Goal: Task Accomplishment & Management: Use online tool/utility

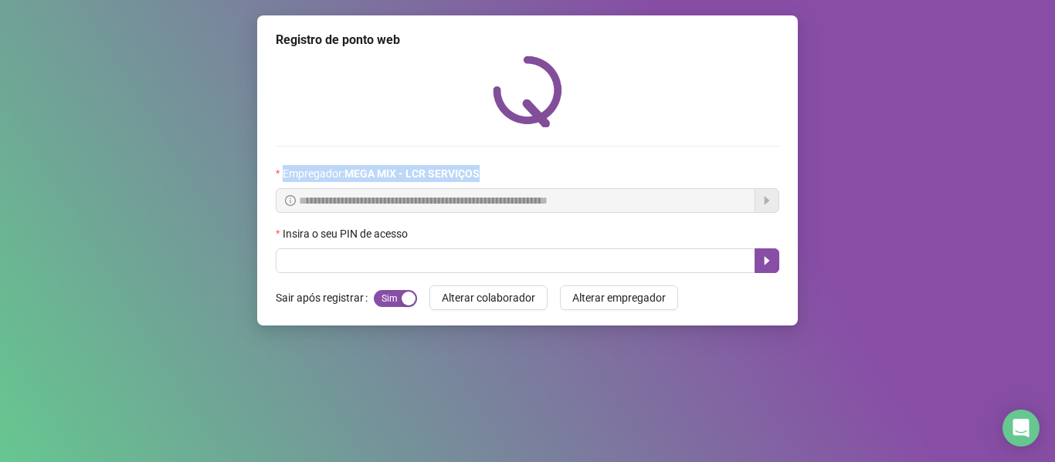
click at [296, 168] on span "Empregador : MEGA MIX - LCR SERVIÇOS" at bounding box center [381, 173] width 197 height 17
click at [294, 137] on div "**********" at bounding box center [527, 165] width 503 height 218
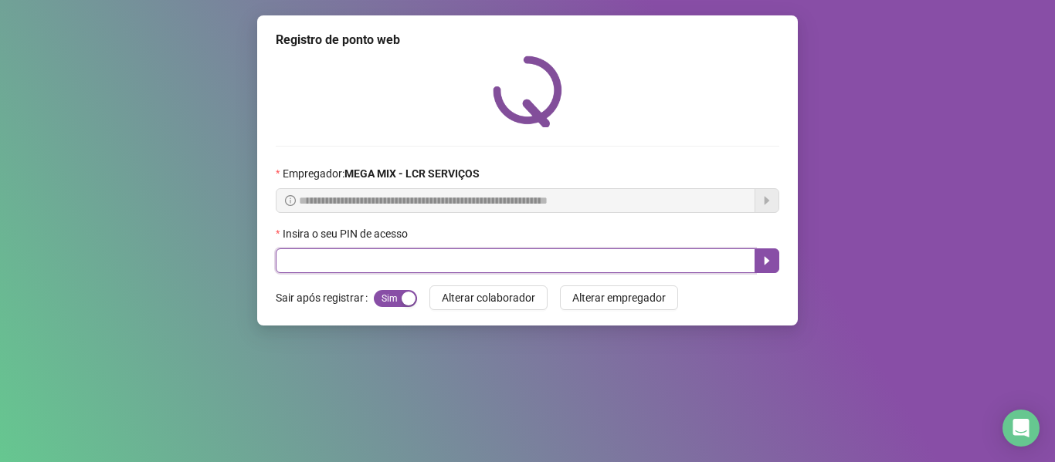
click at [447, 273] on input "text" at bounding box center [515, 261] width 479 height 25
type input "*****"
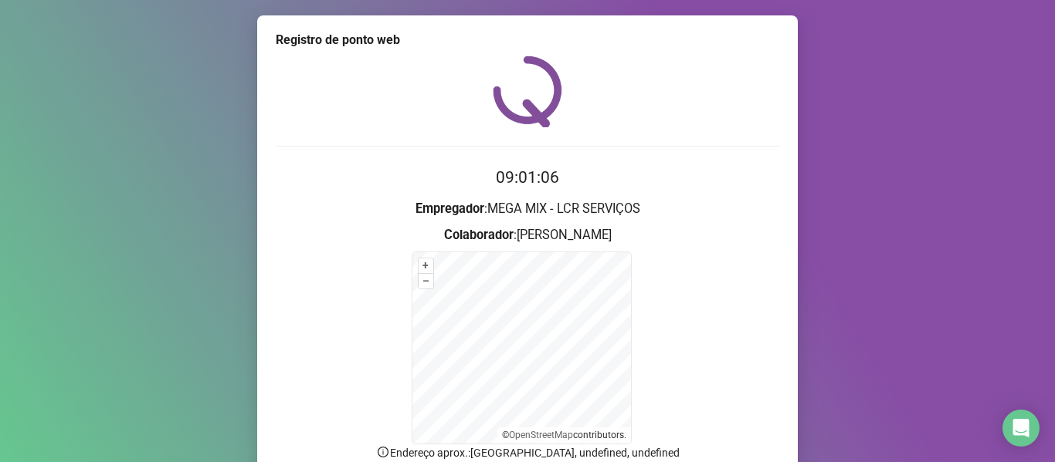
scroll to position [136, 0]
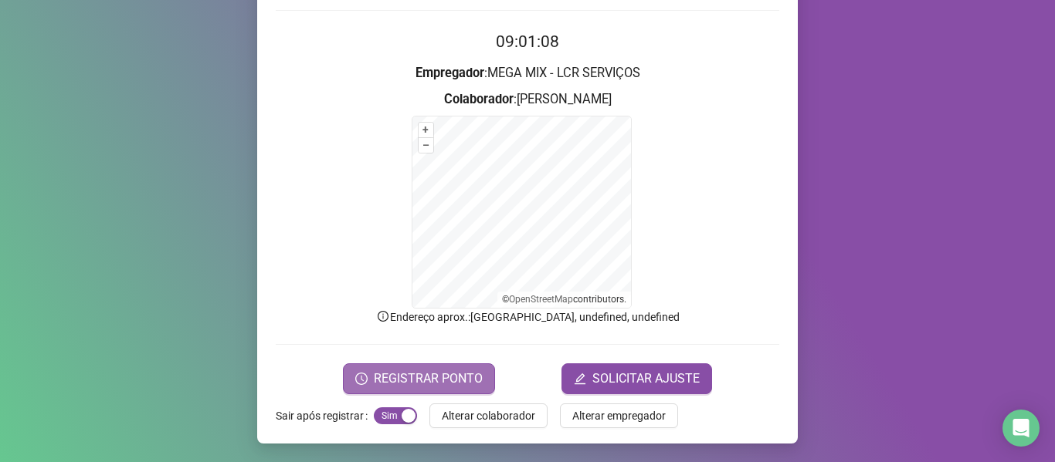
click at [464, 380] on span "REGISTRAR PONTO" at bounding box center [428, 379] width 109 height 19
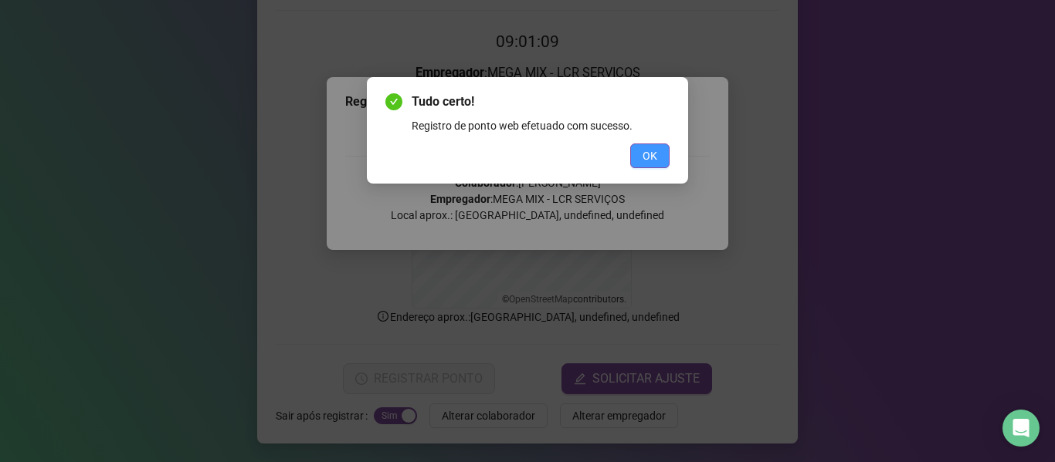
click at [655, 155] on span "OK" at bounding box center [649, 155] width 15 height 17
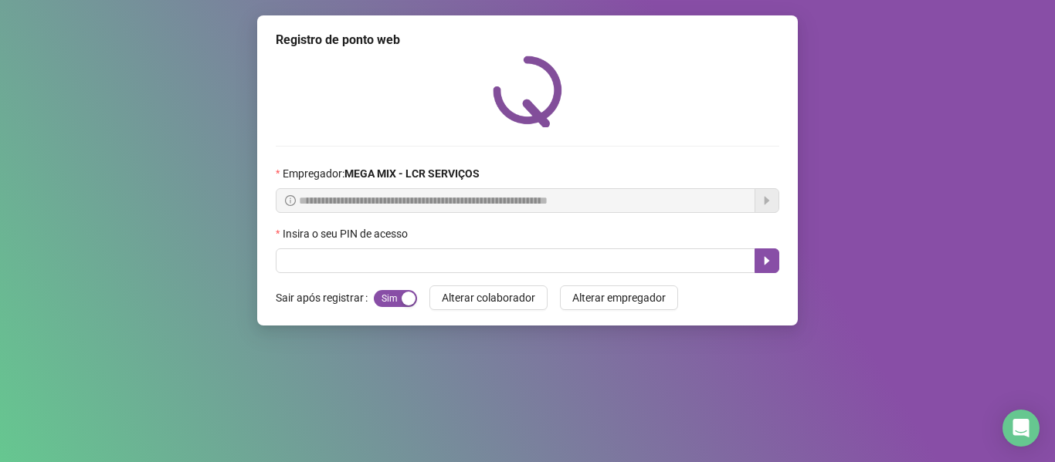
scroll to position [0, 0]
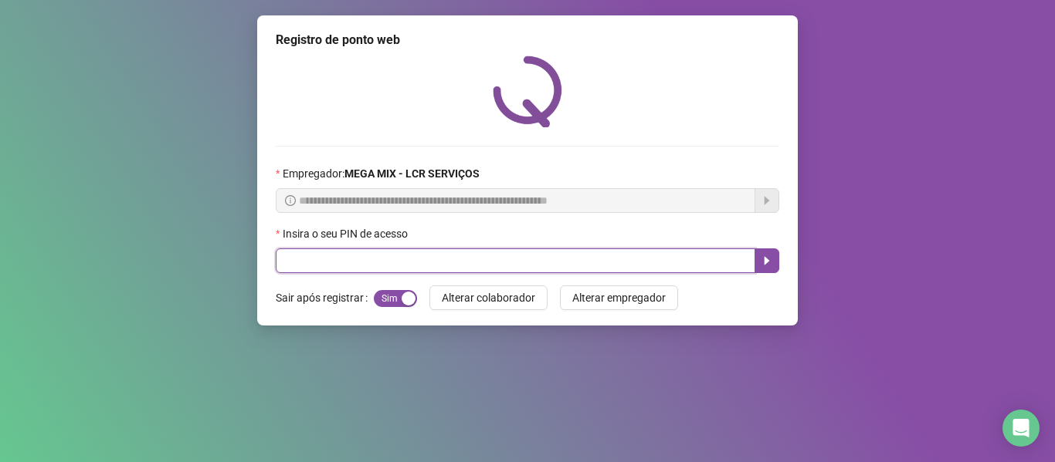
click at [344, 266] on input "text" at bounding box center [515, 261] width 479 height 25
type input "*****"
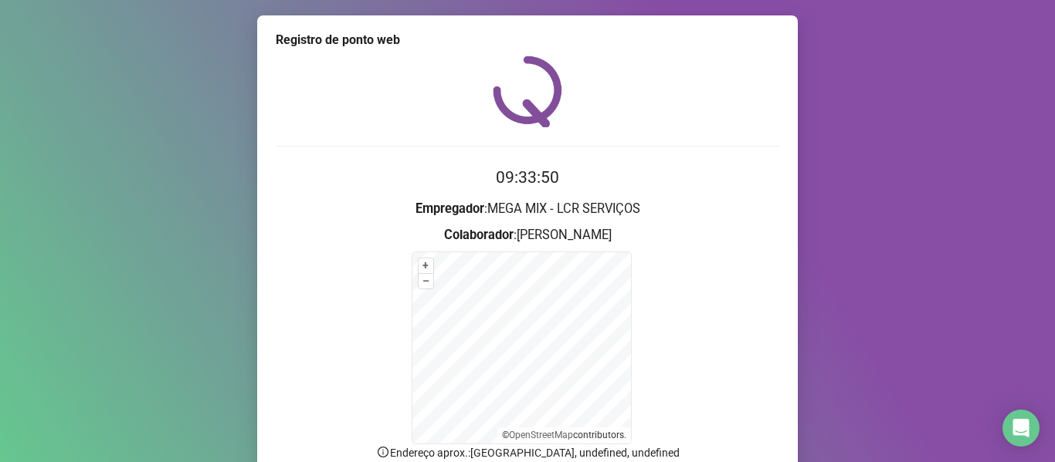
scroll to position [136, 0]
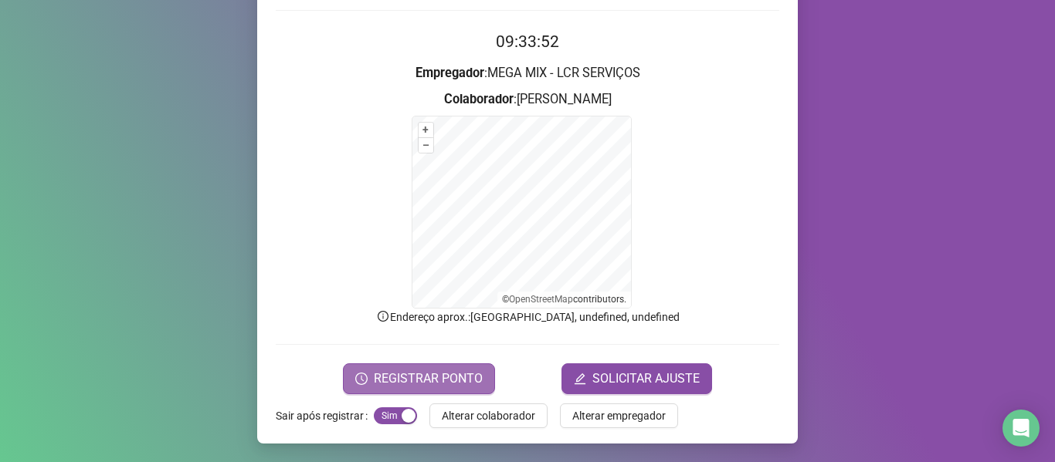
click at [459, 378] on span "REGISTRAR PONTO" at bounding box center [428, 379] width 109 height 19
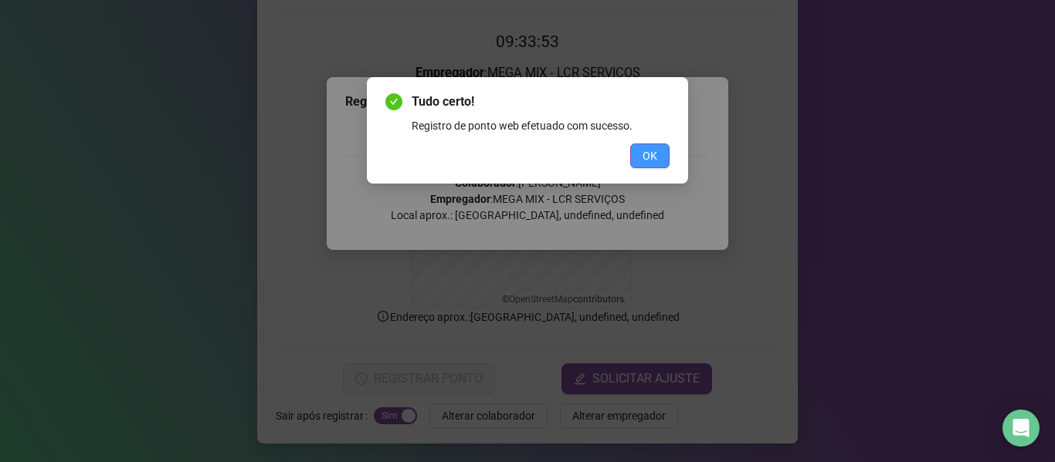
click at [642, 157] on button "OK" at bounding box center [649, 156] width 39 height 25
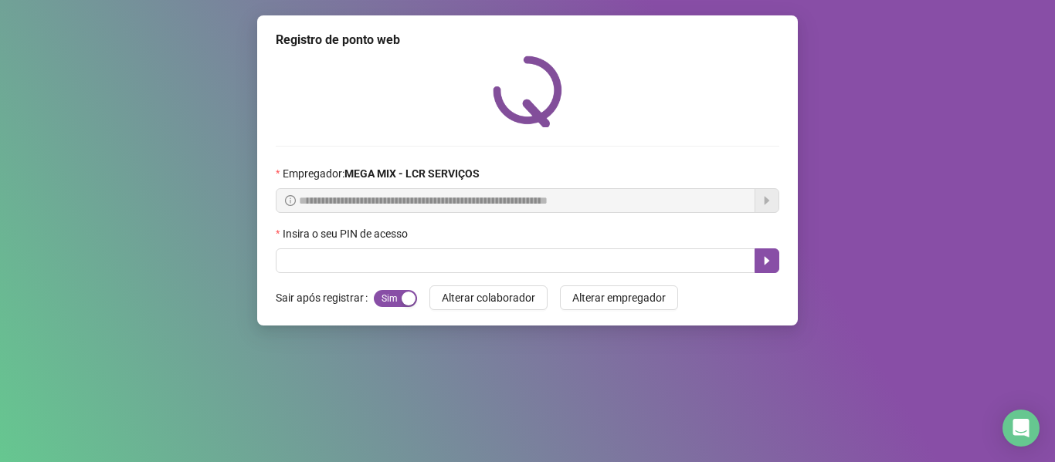
scroll to position [0, 0]
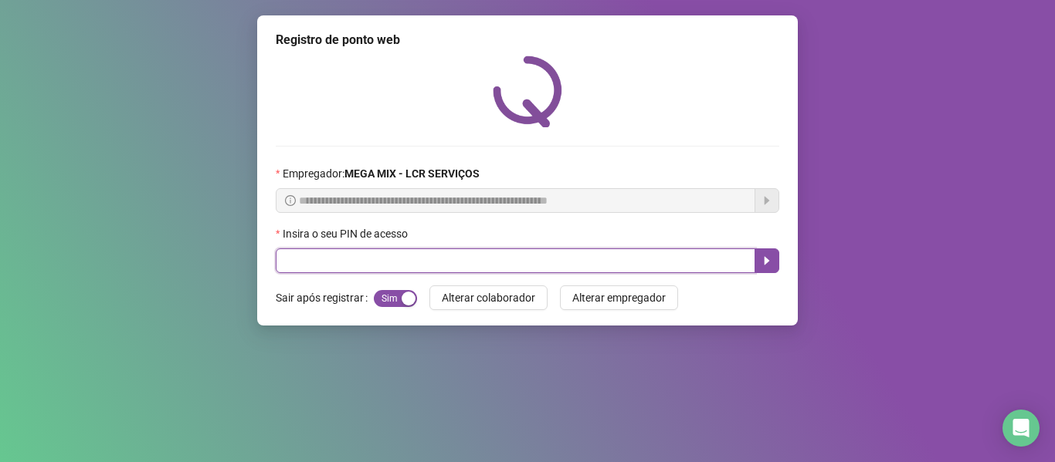
click at [367, 251] on input "text" at bounding box center [515, 261] width 479 height 25
type input "*****"
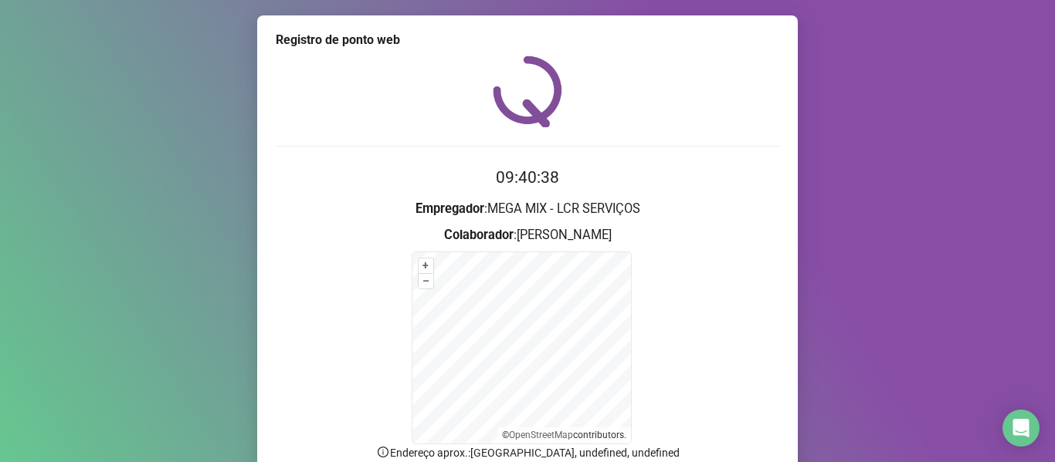
scroll to position [136, 0]
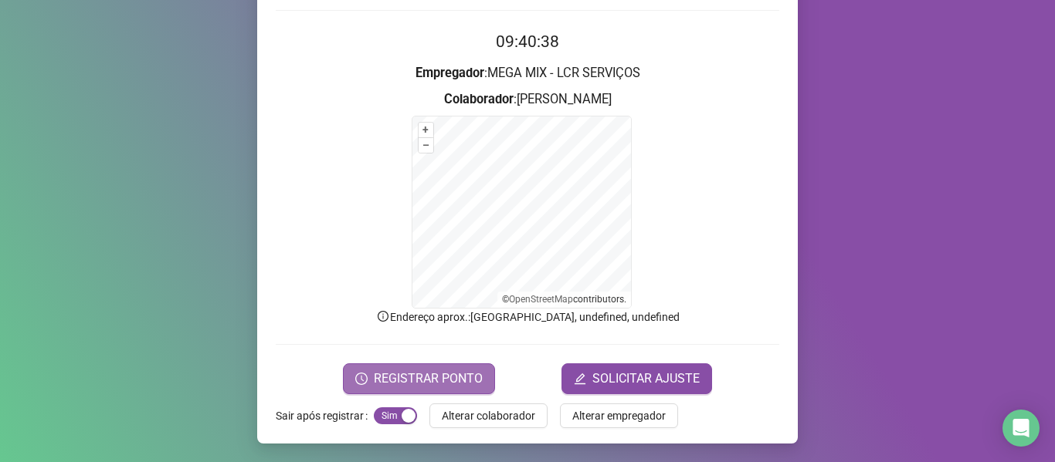
click at [448, 377] on span "REGISTRAR PONTO" at bounding box center [428, 379] width 109 height 19
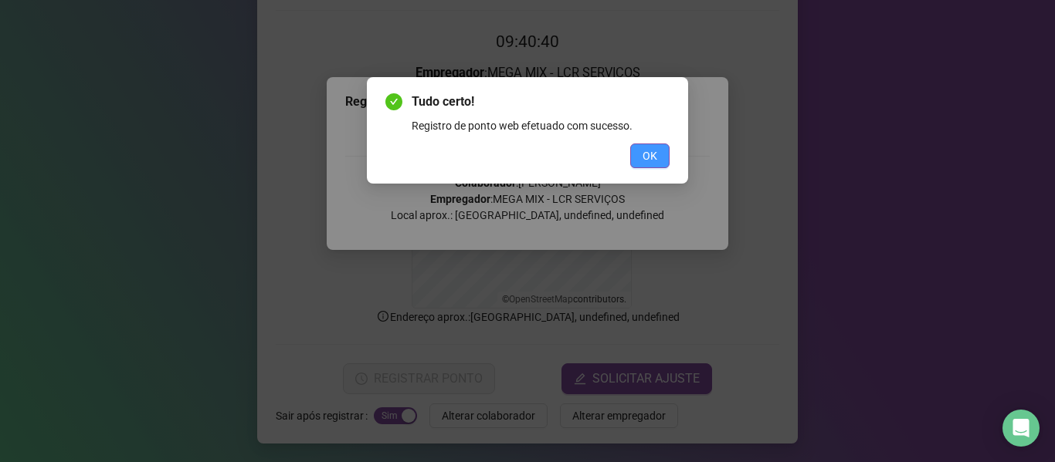
click at [640, 147] on button "OK" at bounding box center [649, 156] width 39 height 25
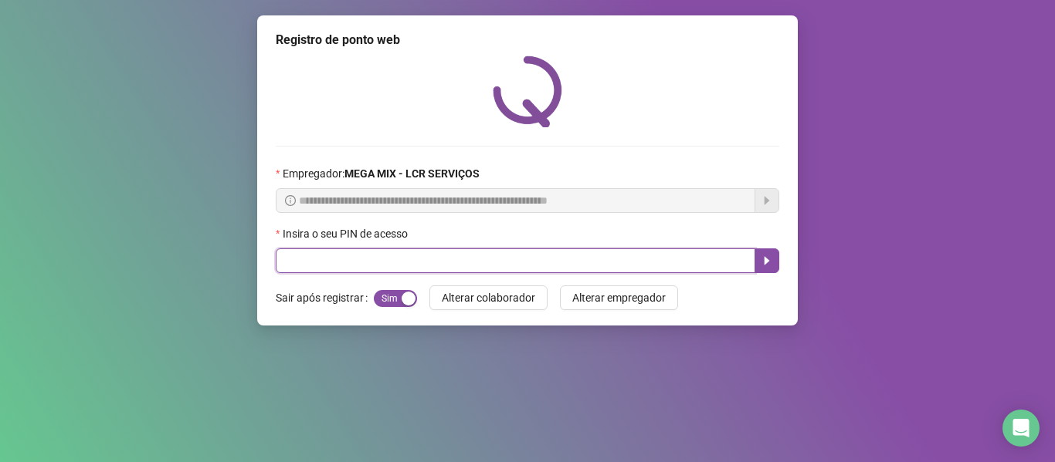
click at [581, 261] on input "text" at bounding box center [515, 261] width 479 height 25
type input "*****"
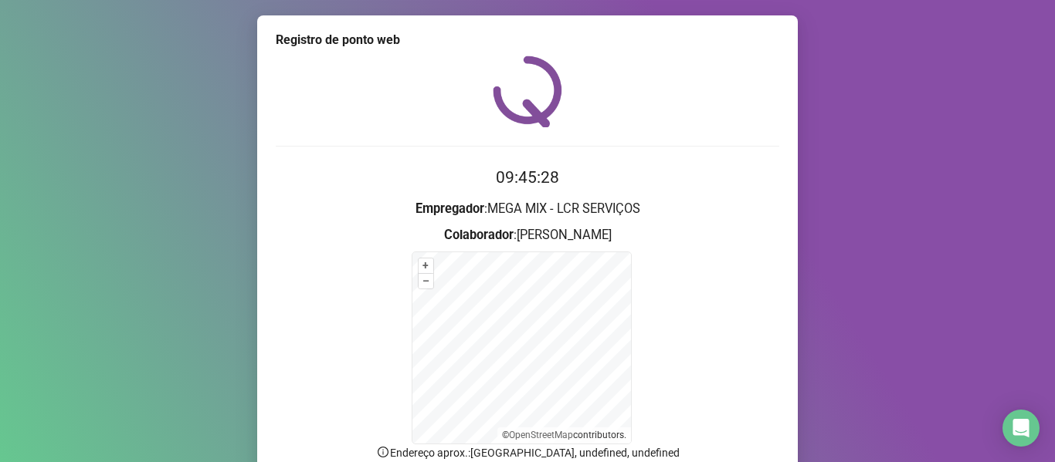
scroll to position [136, 0]
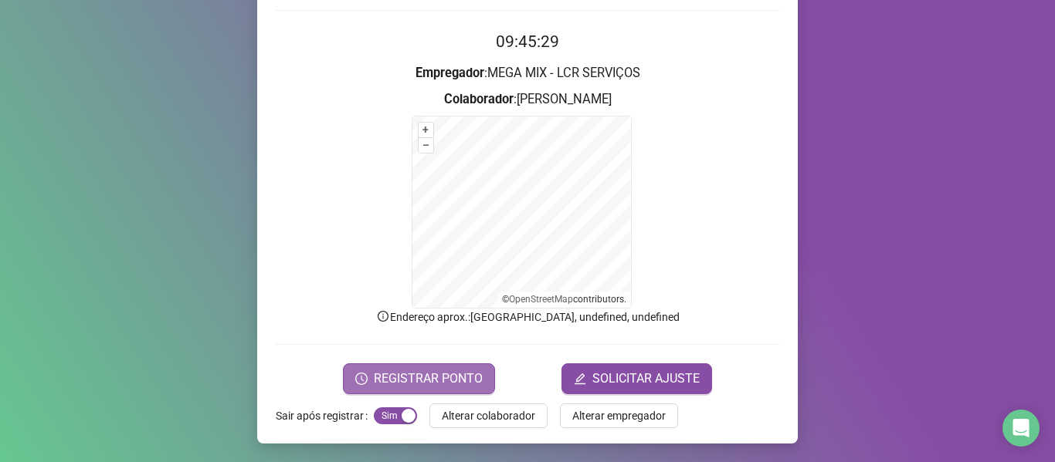
click at [418, 385] on span "REGISTRAR PONTO" at bounding box center [428, 379] width 109 height 19
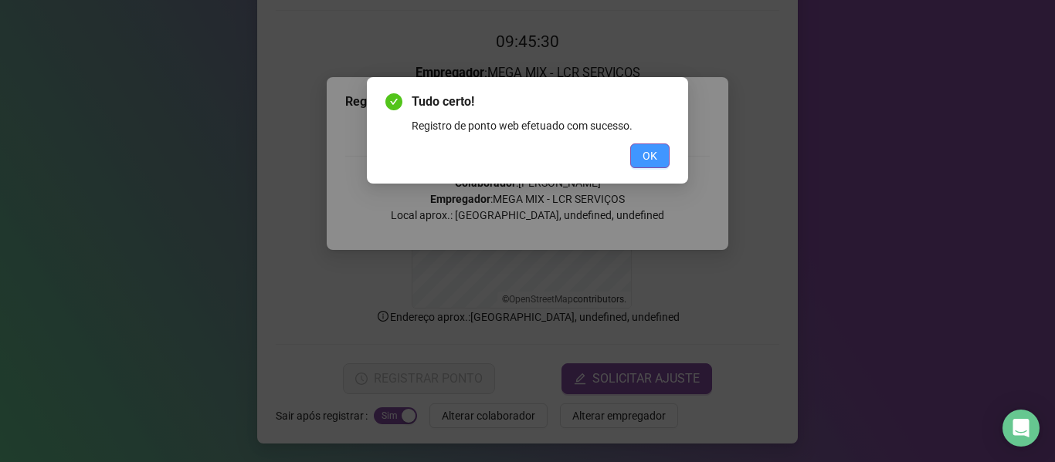
click at [642, 154] on span "OK" at bounding box center [649, 155] width 15 height 17
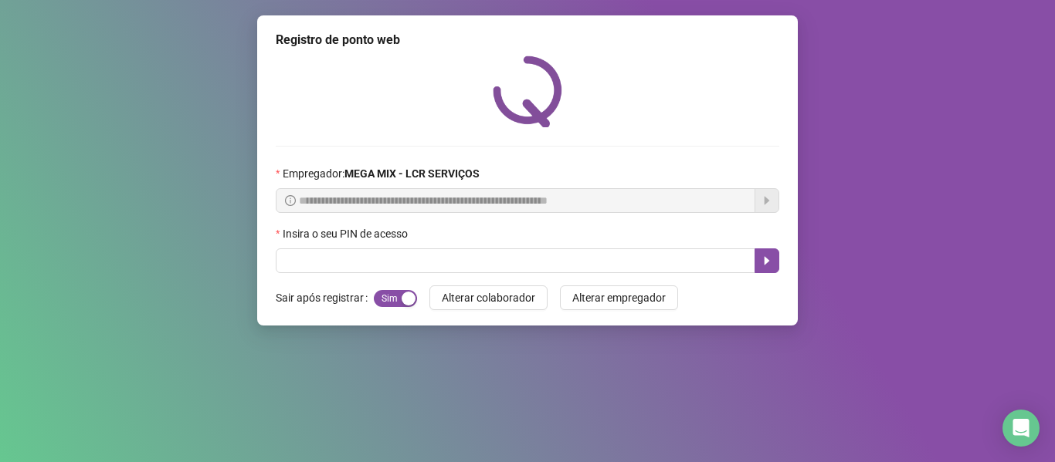
scroll to position [0, 0]
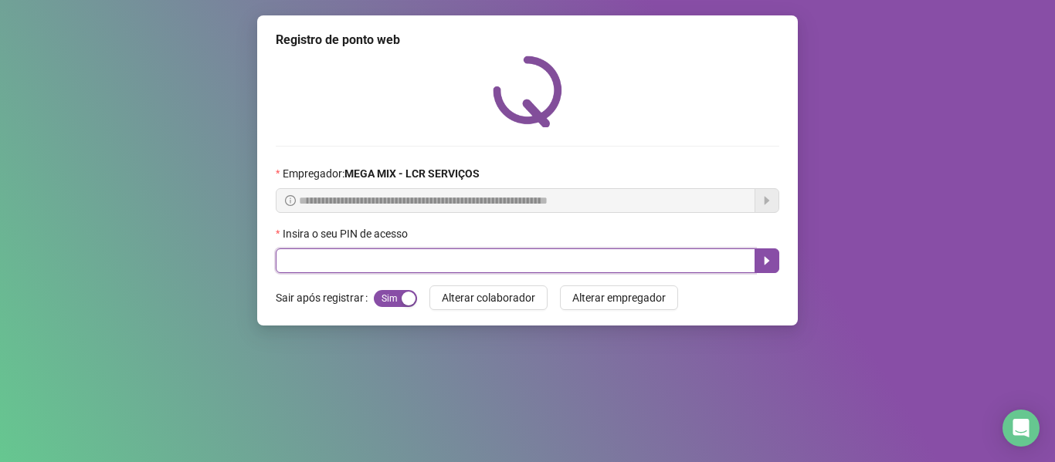
click at [310, 268] on input "text" at bounding box center [515, 261] width 479 height 25
